Goal: Check status: Check status

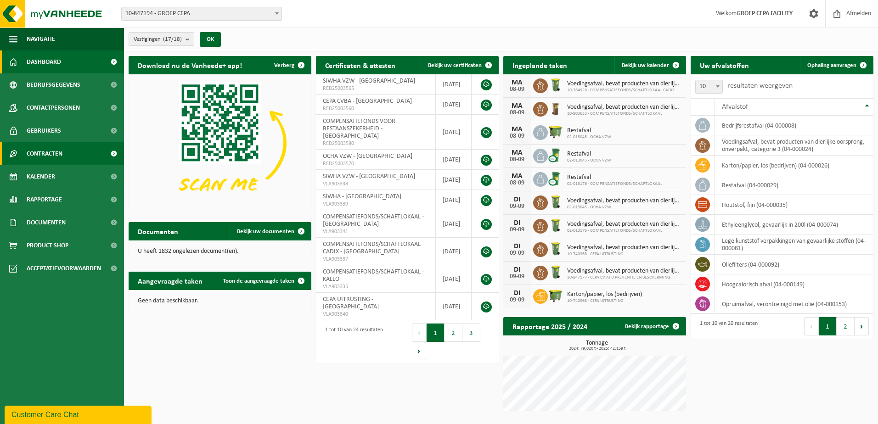
click at [49, 156] on span "Contracten" at bounding box center [45, 153] width 36 height 23
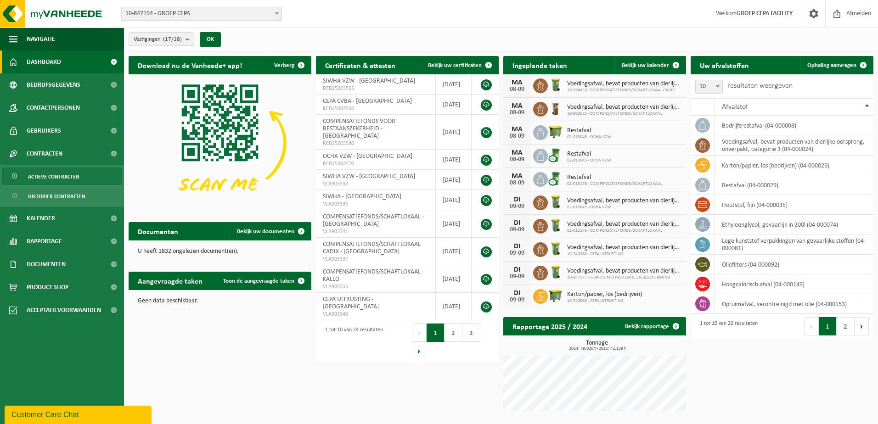
click at [54, 176] on span "Actieve contracten" at bounding box center [53, 176] width 51 height 17
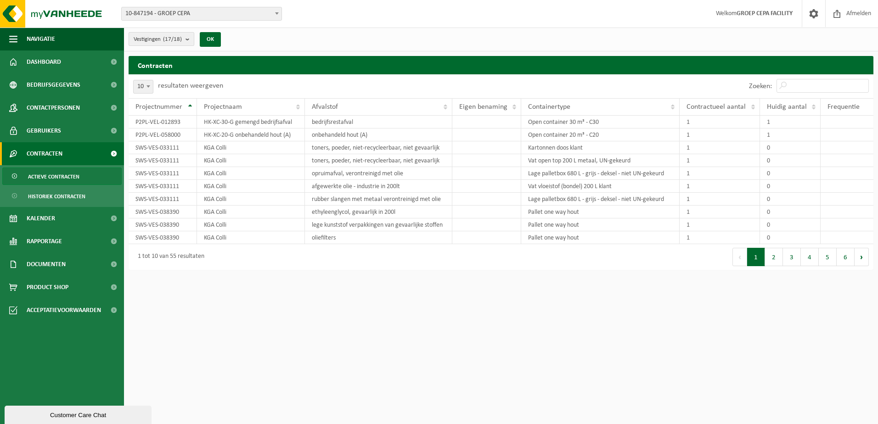
click at [191, 41] on b "submit" at bounding box center [189, 39] width 8 height 13
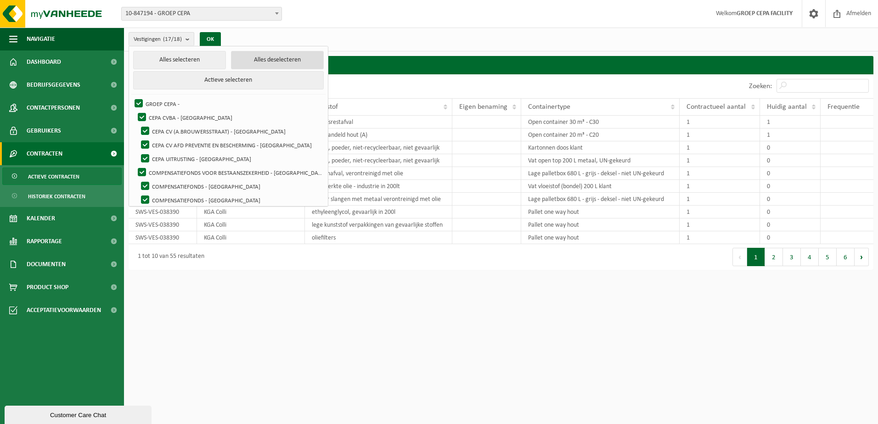
click at [231, 60] on button "Alles deselecteren" at bounding box center [277, 60] width 93 height 18
checkbox input "false"
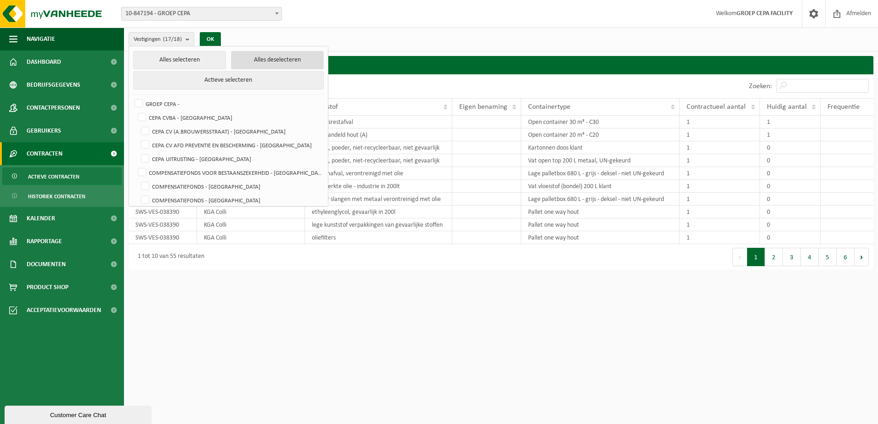
checkbox input "false"
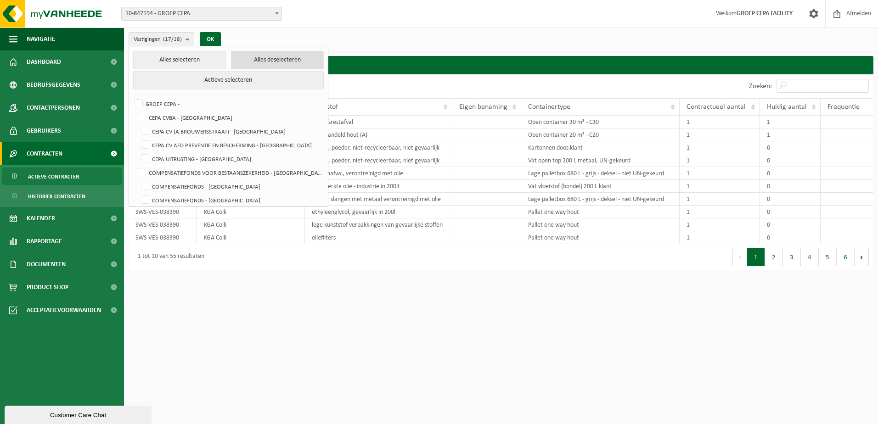
checkbox input "false"
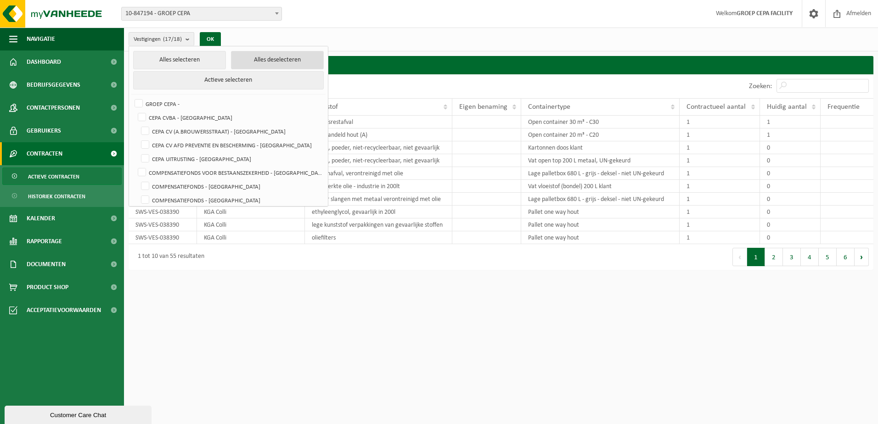
checkbox input "false"
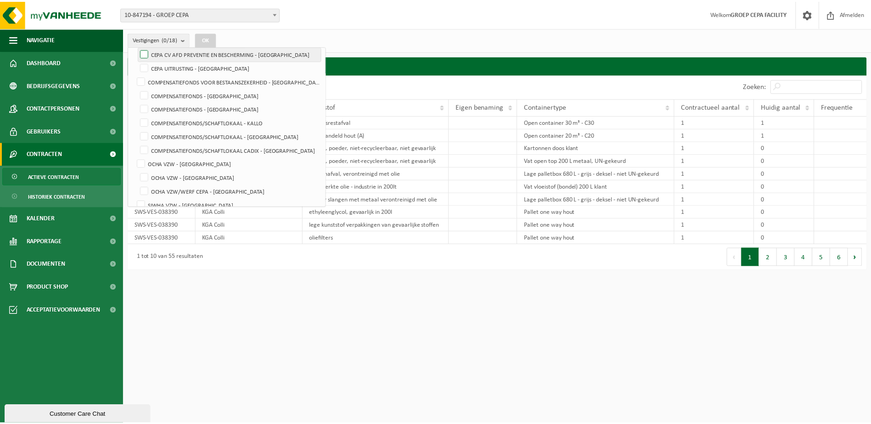
scroll to position [138, 0]
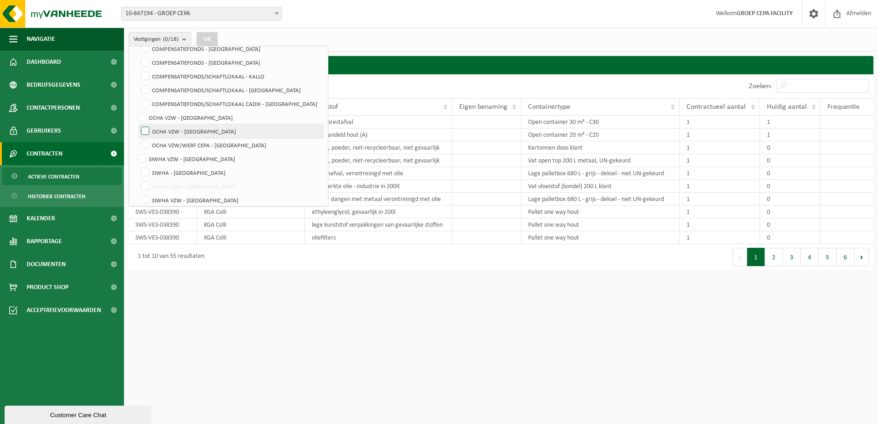
click at [200, 131] on label "OCHA VZW - [GEOGRAPHIC_DATA]" at bounding box center [231, 131] width 184 height 14
click at [138, 124] on input "OCHA VZW - [GEOGRAPHIC_DATA]" at bounding box center [137, 124] width 0 height 0
checkbox input "true"
click at [207, 39] on button "OK" at bounding box center [207, 39] width 21 height 15
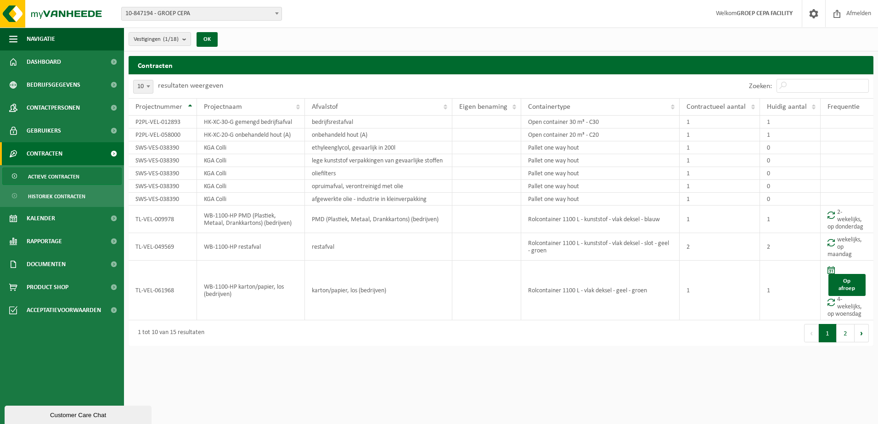
click at [150, 88] on span at bounding box center [148, 86] width 9 height 12
select select "25"
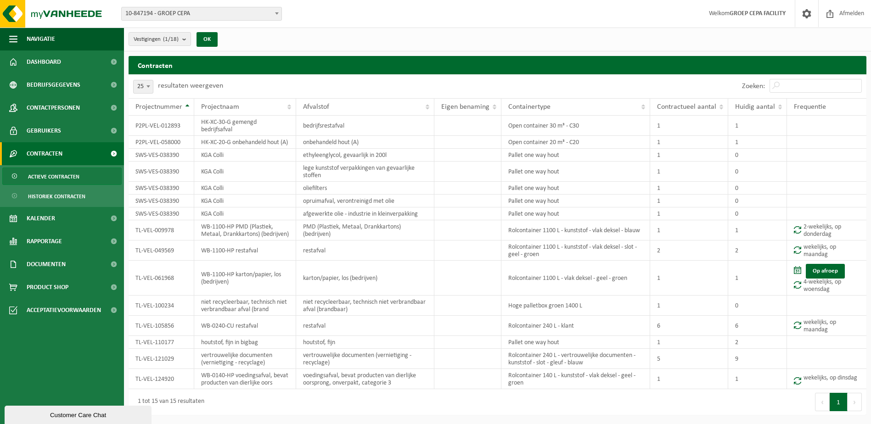
click at [278, 10] on span at bounding box center [276, 13] width 9 height 12
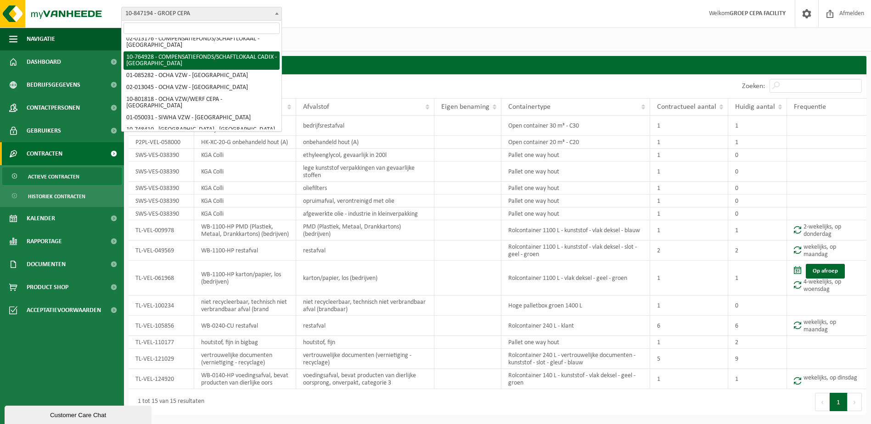
click at [424, 32] on div "Vestigingen (1/18) Alles selecteren Alles deselecteren Actieve selecteren GROEP…" at bounding box center [497, 40] width 747 height 24
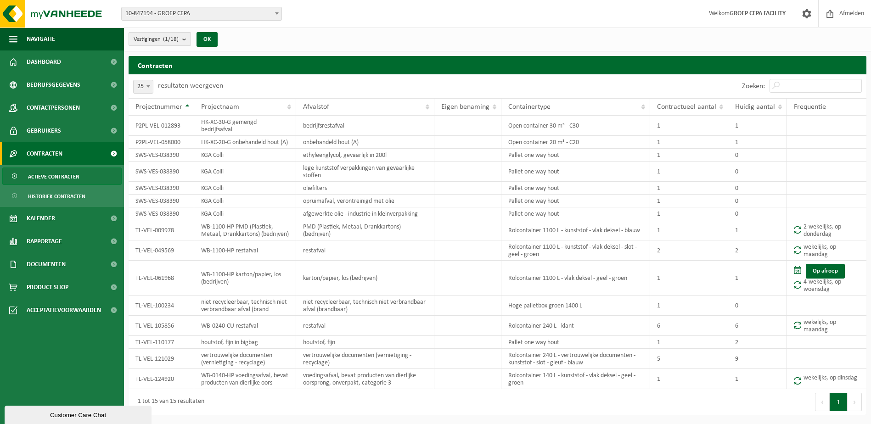
click at [188, 40] on b "submit" at bounding box center [186, 39] width 8 height 13
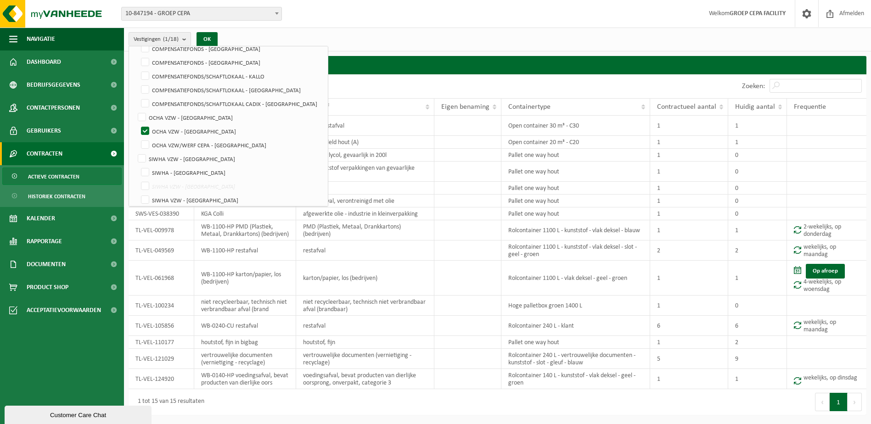
click at [419, 4] on div "Vestiging: 10-847194 - GROEP CEPA 01-085894 - CEPA CVBA - ANTWERPEN 10-847144 -…" at bounding box center [435, 14] width 871 height 28
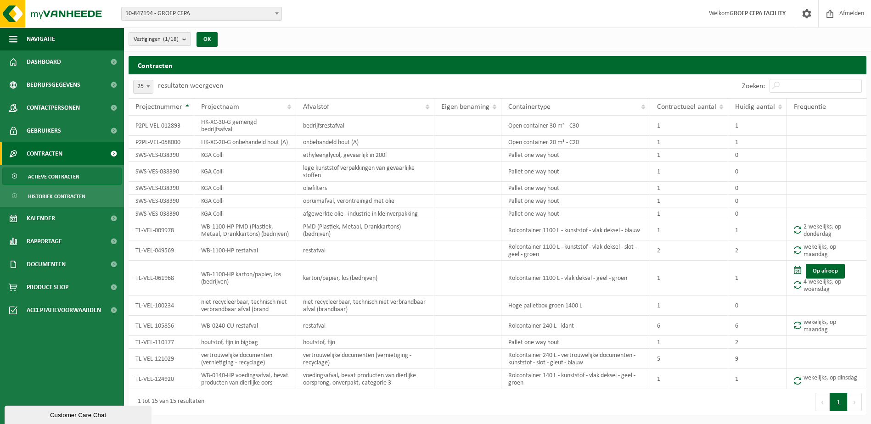
click at [276, 12] on b at bounding box center [277, 13] width 4 height 2
click at [371, 17] on div "Vestiging: 10-847194 - GROEP CEPA 01-085894 - CEPA CVBA - ANTWERPEN 10-847144 -…" at bounding box center [435, 14] width 871 height 28
